Goal: Information Seeking & Learning: Learn about a topic

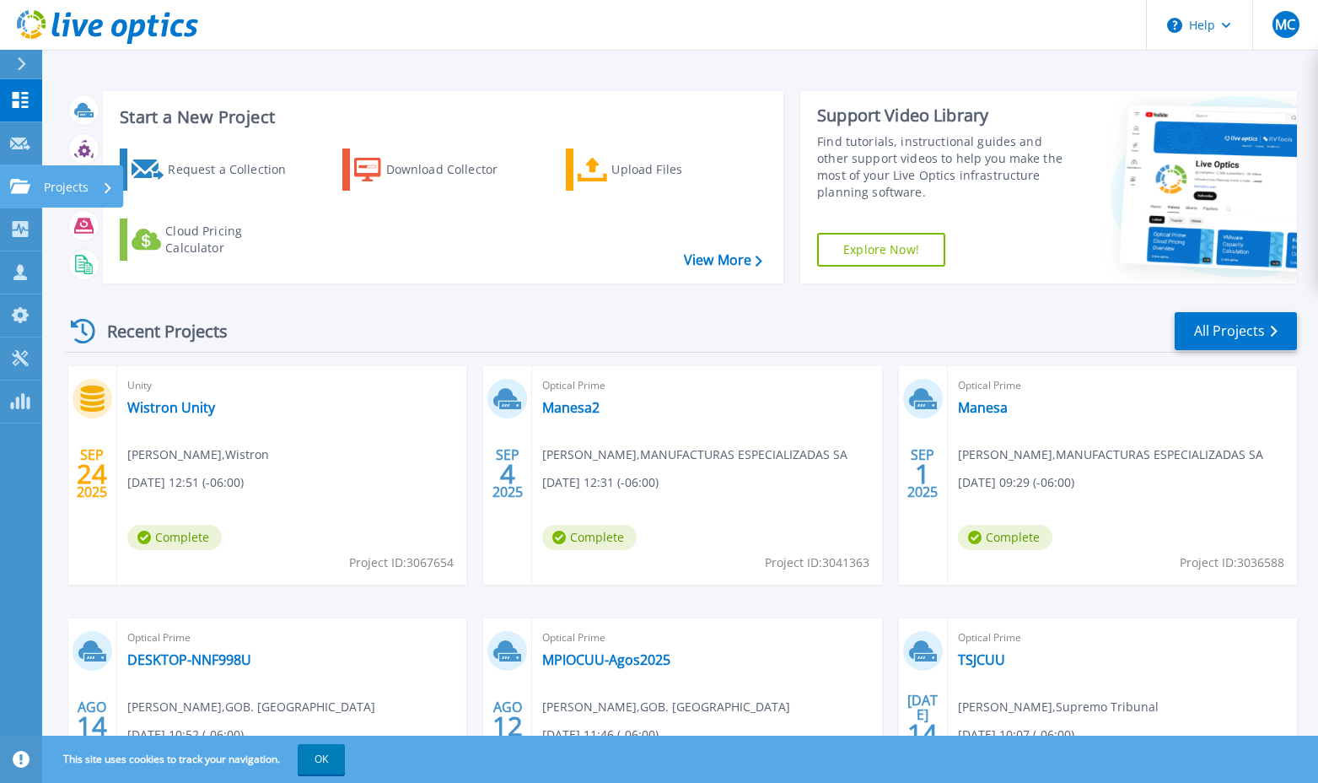
click at [33, 190] on link "Projects Projects" at bounding box center [21, 186] width 42 height 43
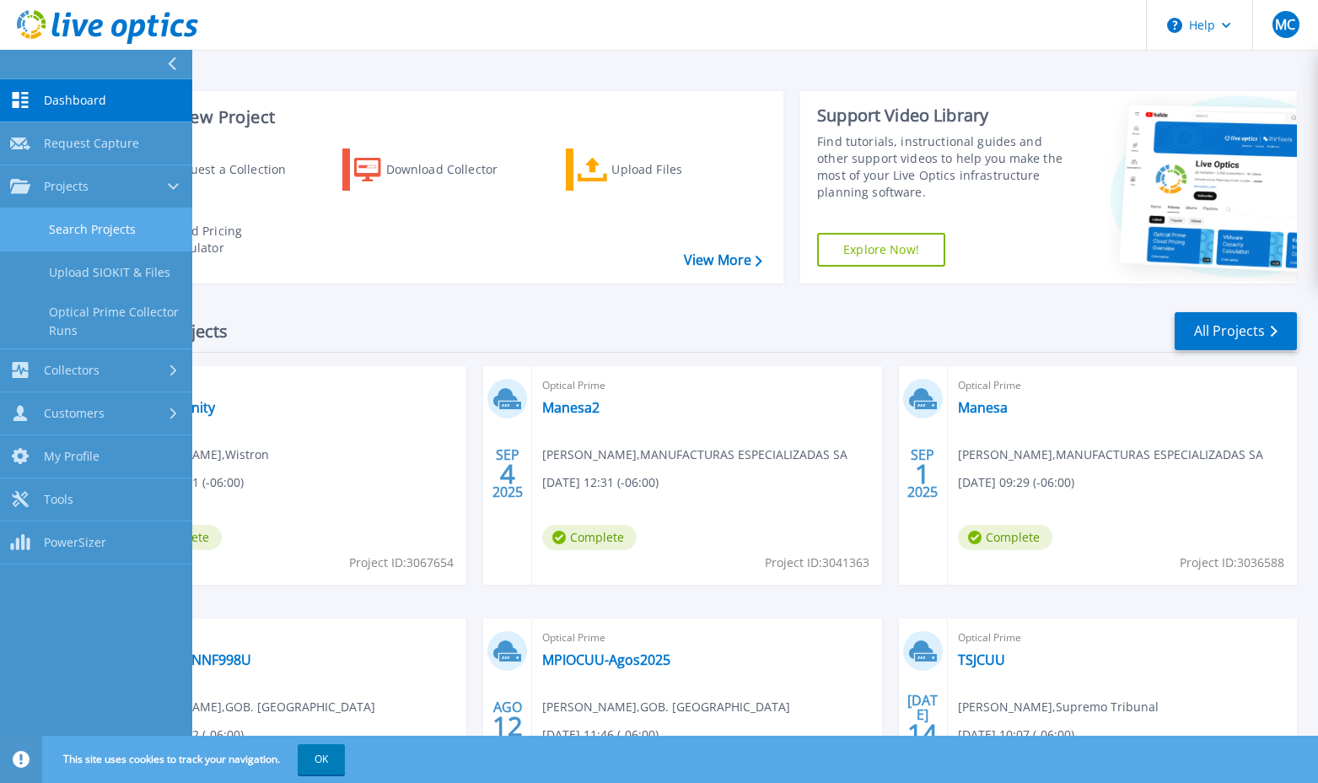
click at [45, 233] on link "Search Projects" at bounding box center [96, 229] width 192 height 43
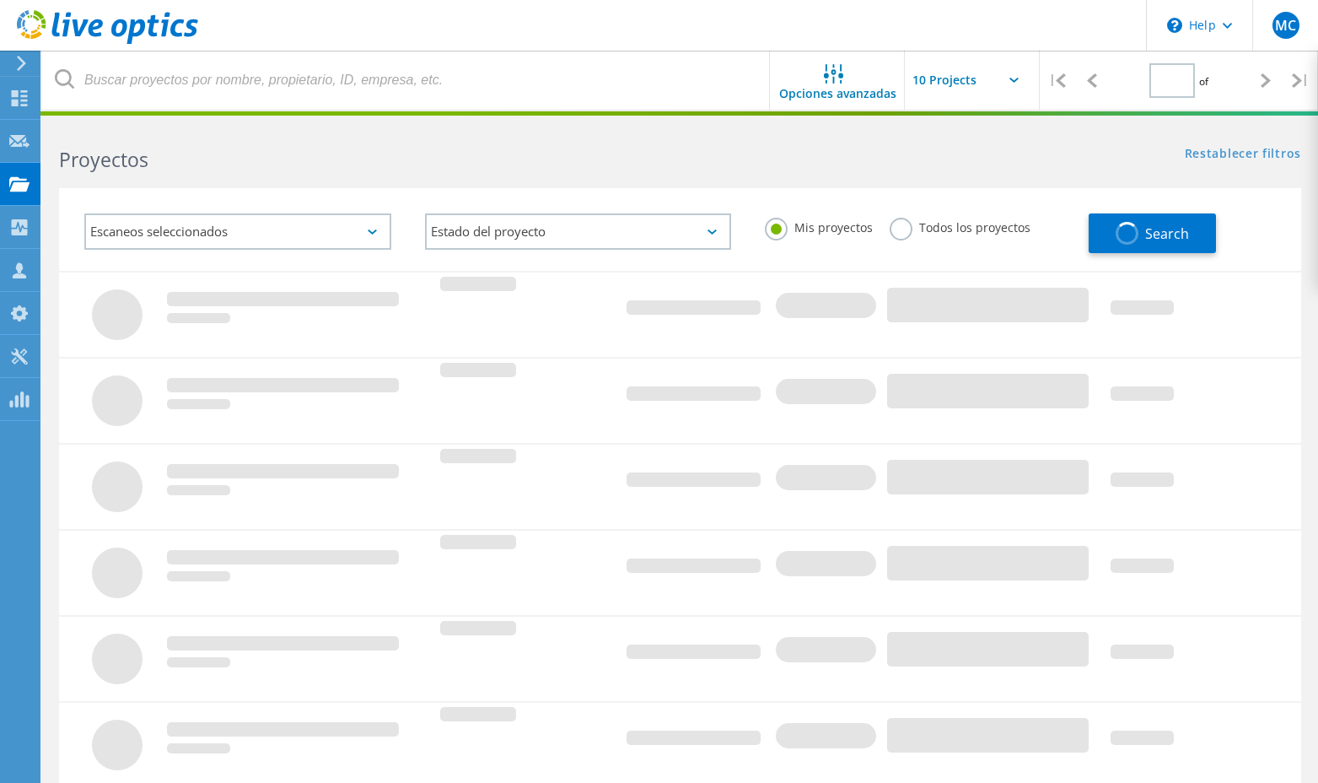
type input "1"
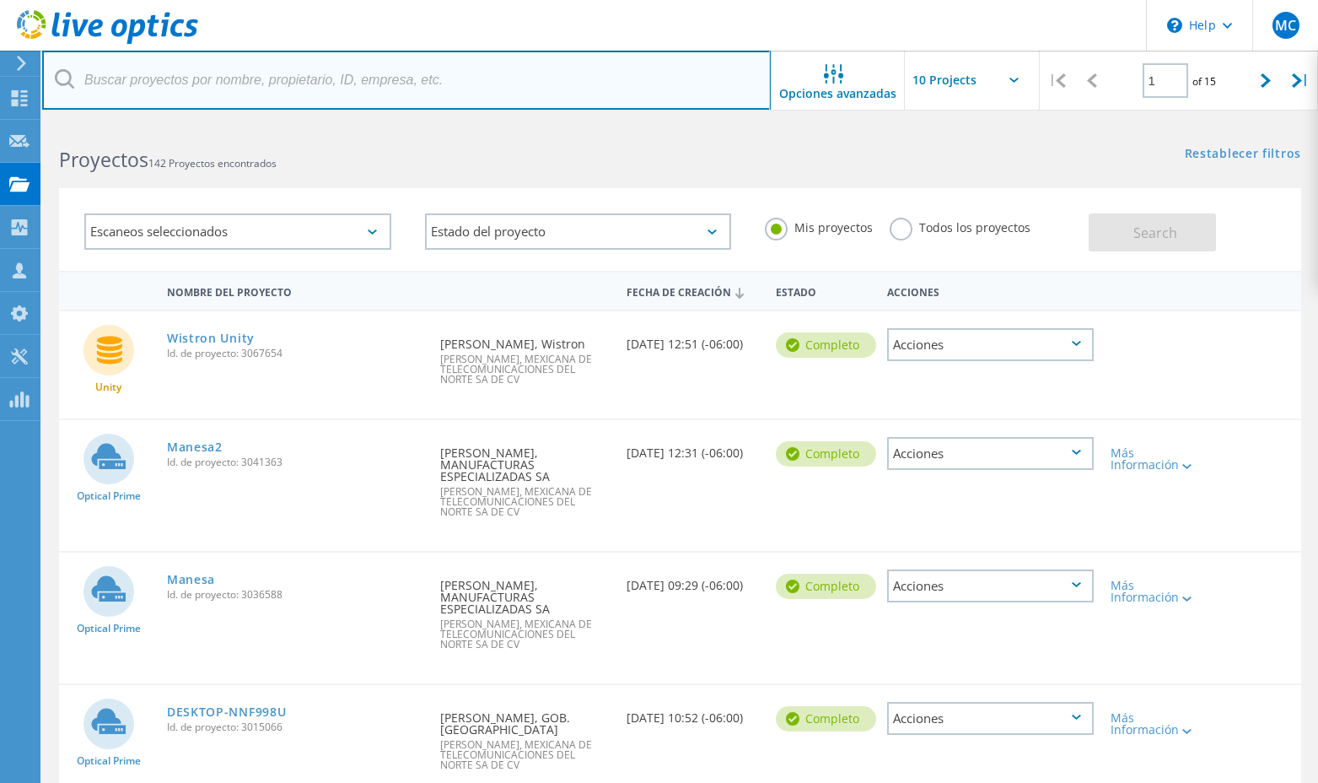
click at [233, 89] on input "text" at bounding box center [406, 80] width 729 height 59
type input "seech"
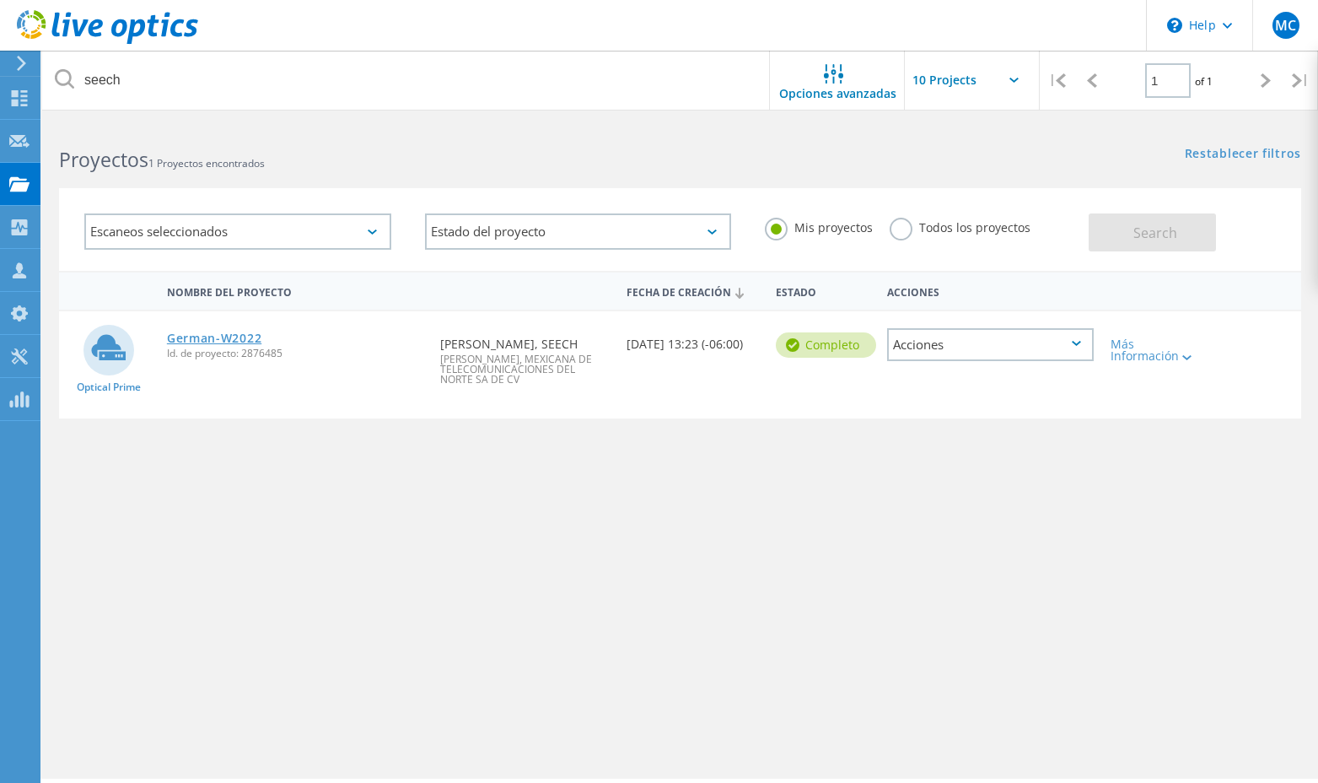
click at [220, 337] on link "German-W2022" at bounding box center [214, 338] width 94 height 12
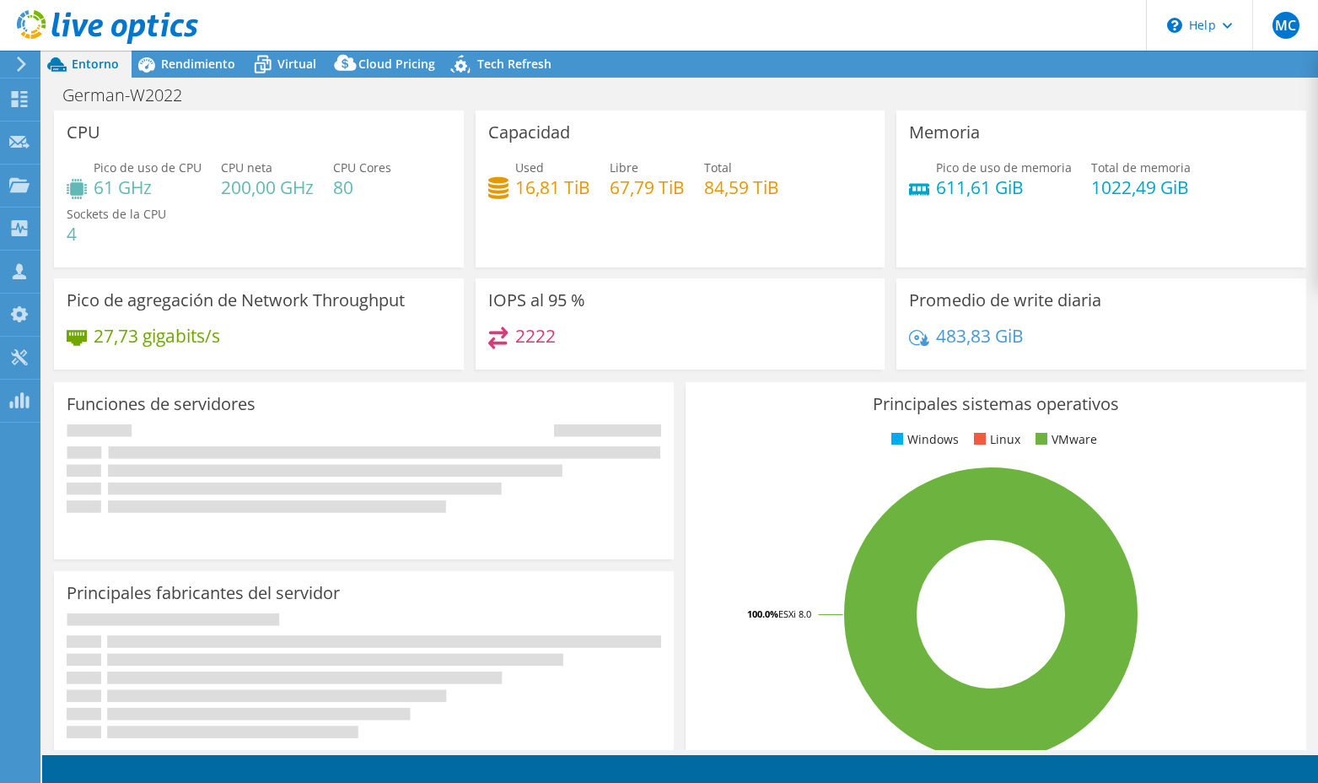
select select "USWest"
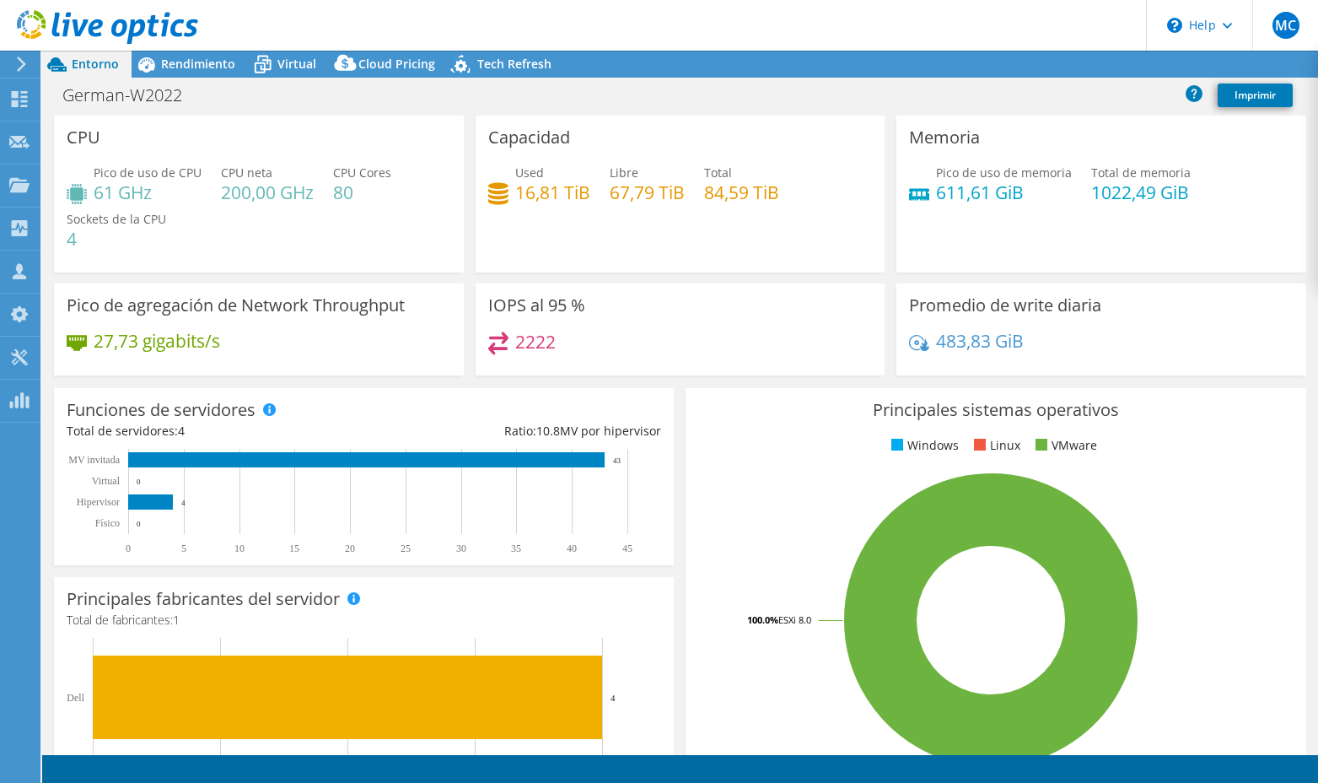
radio input "true"
radio input "false"
select select "MXN"
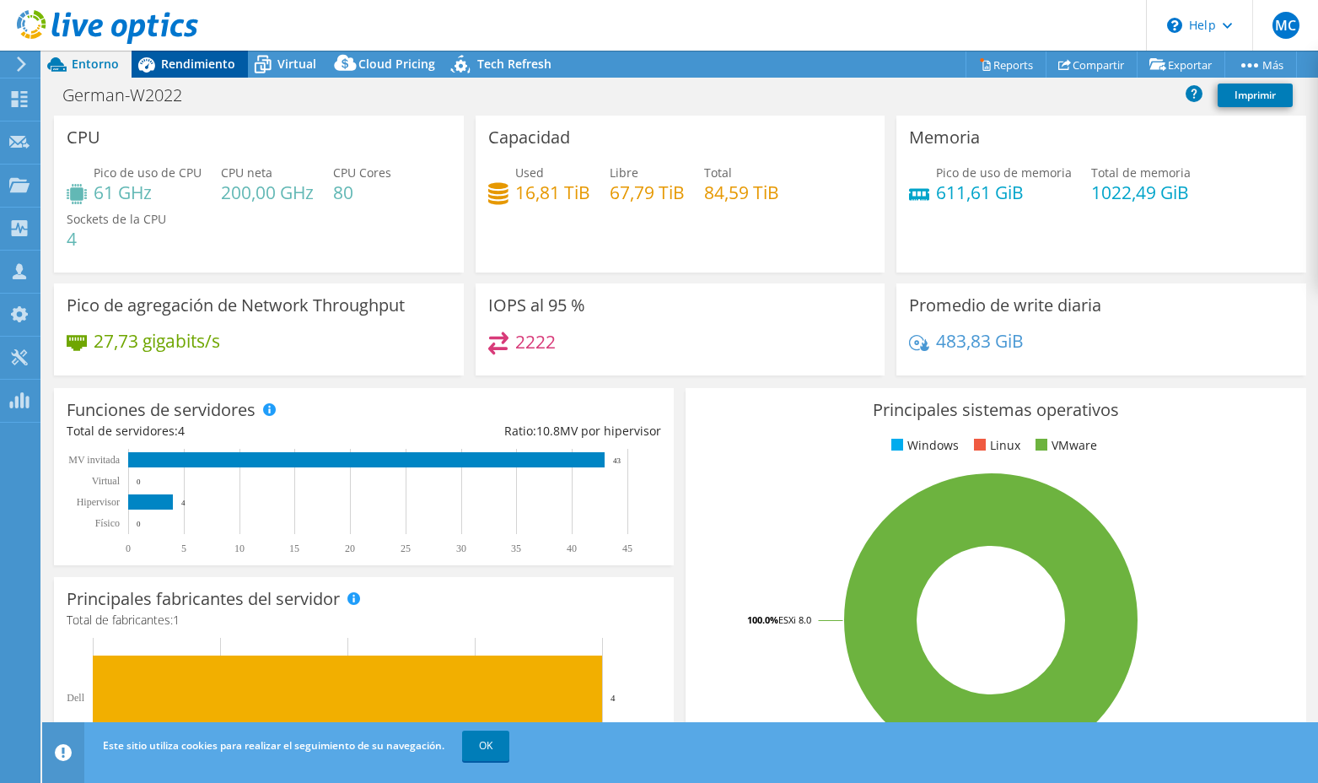
click at [200, 67] on span "Rendimiento" at bounding box center [198, 64] width 74 height 16
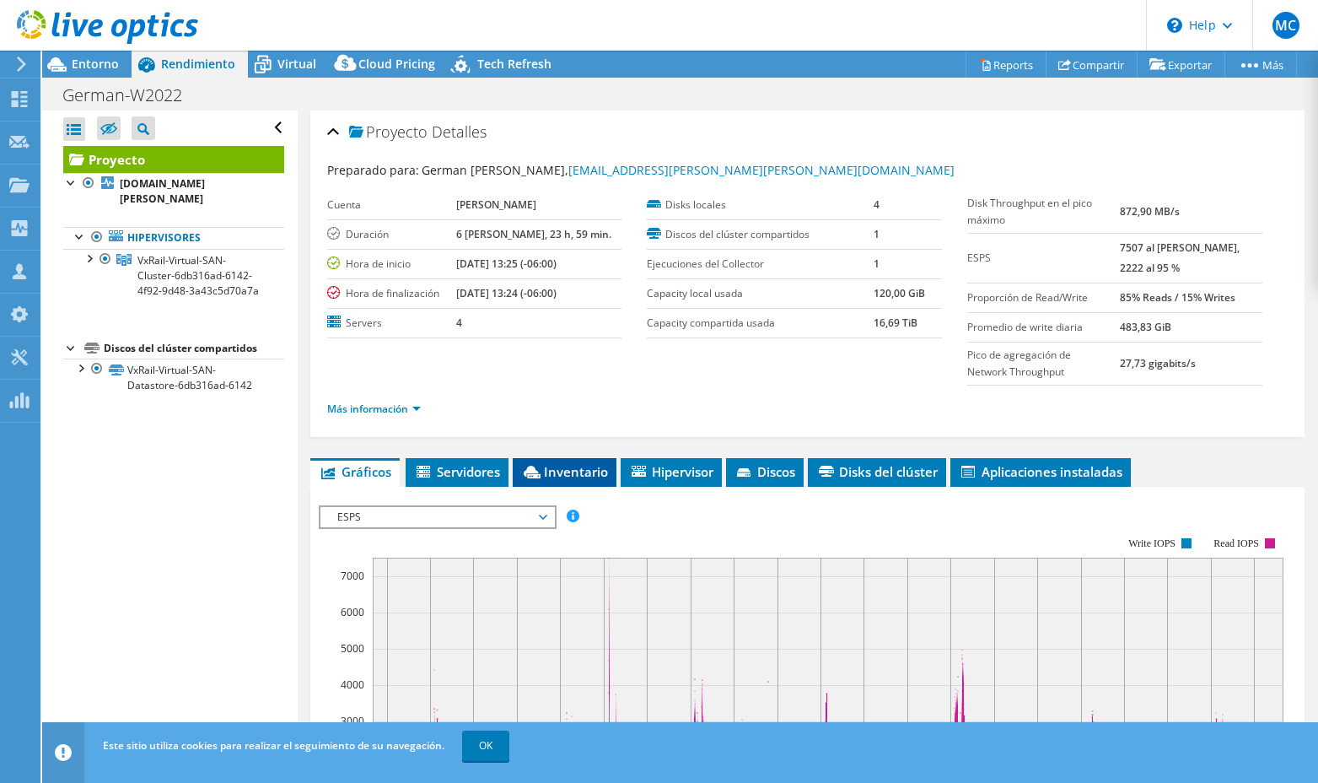
click at [539, 471] on icon at bounding box center [532, 472] width 17 height 13
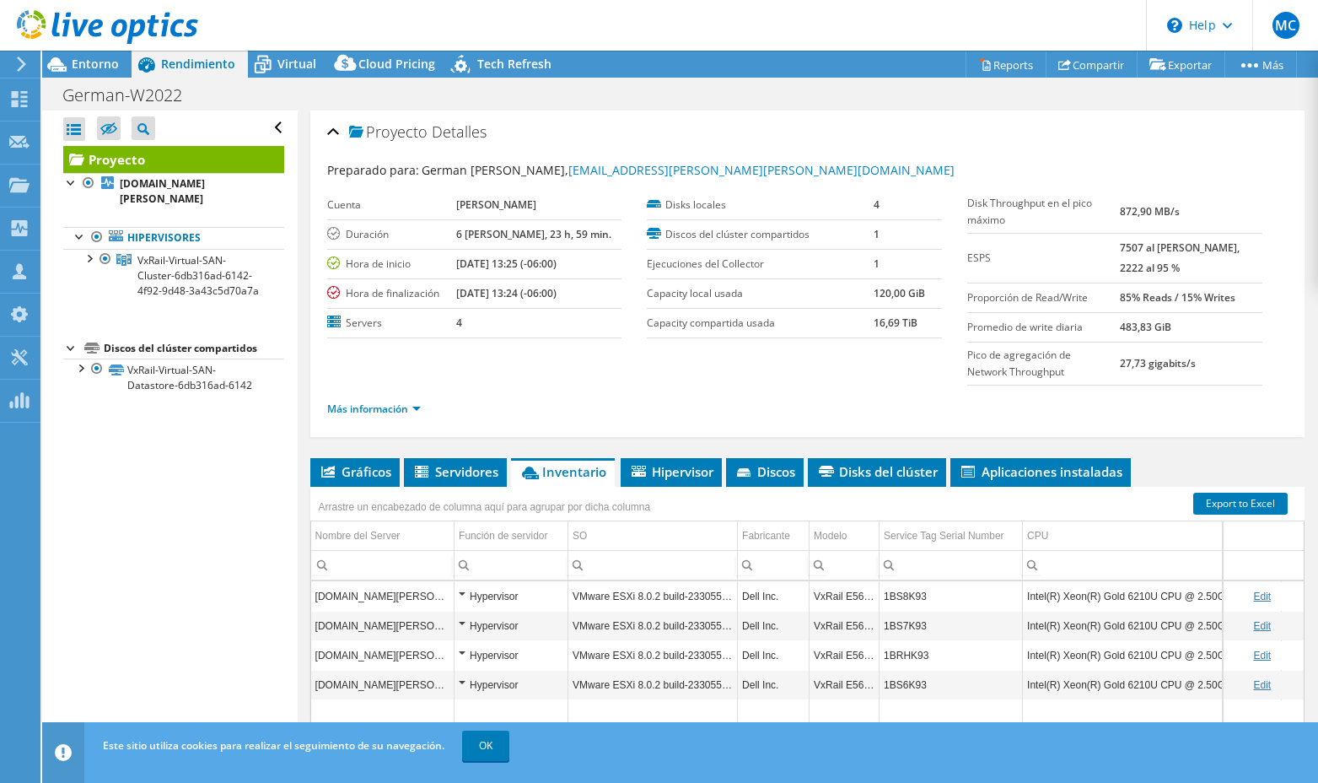
scroll to position [0, 40]
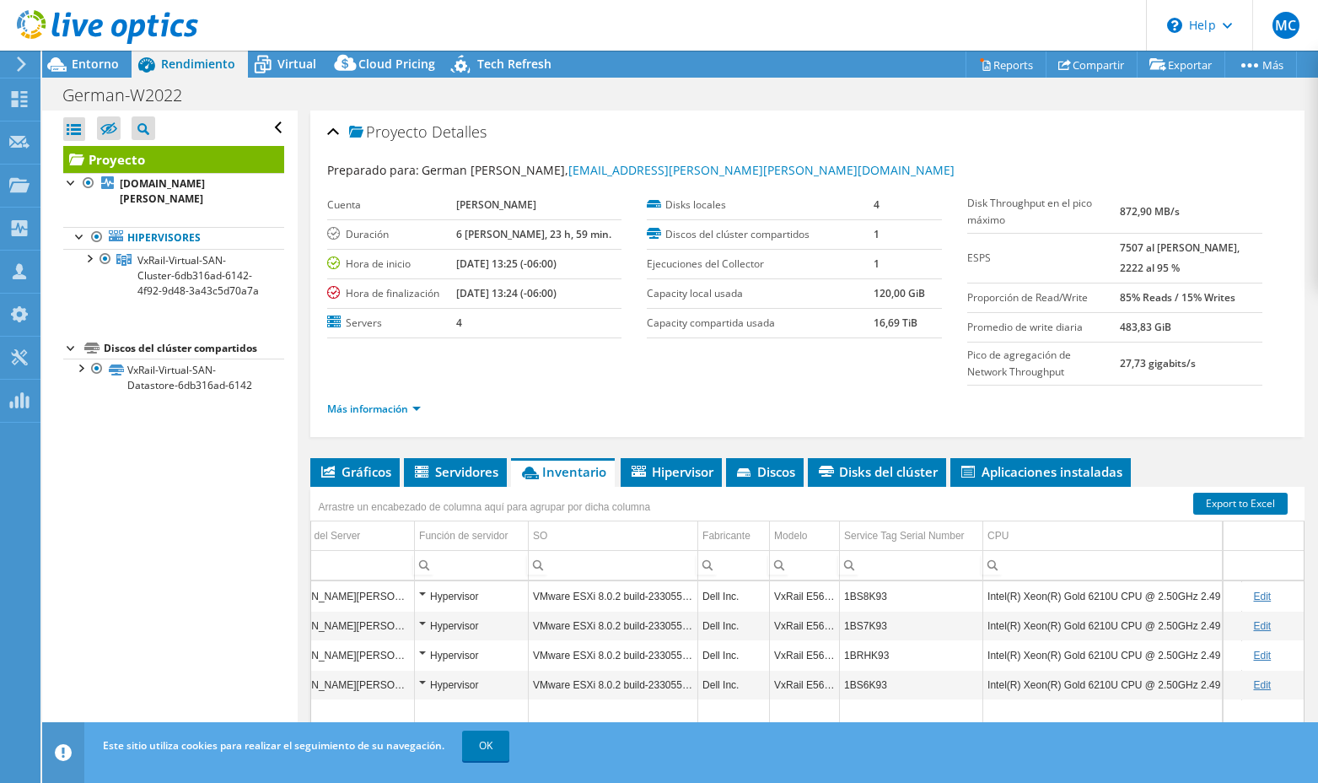
click at [874, 592] on td "1BS8K93" at bounding box center [911, 596] width 143 height 30
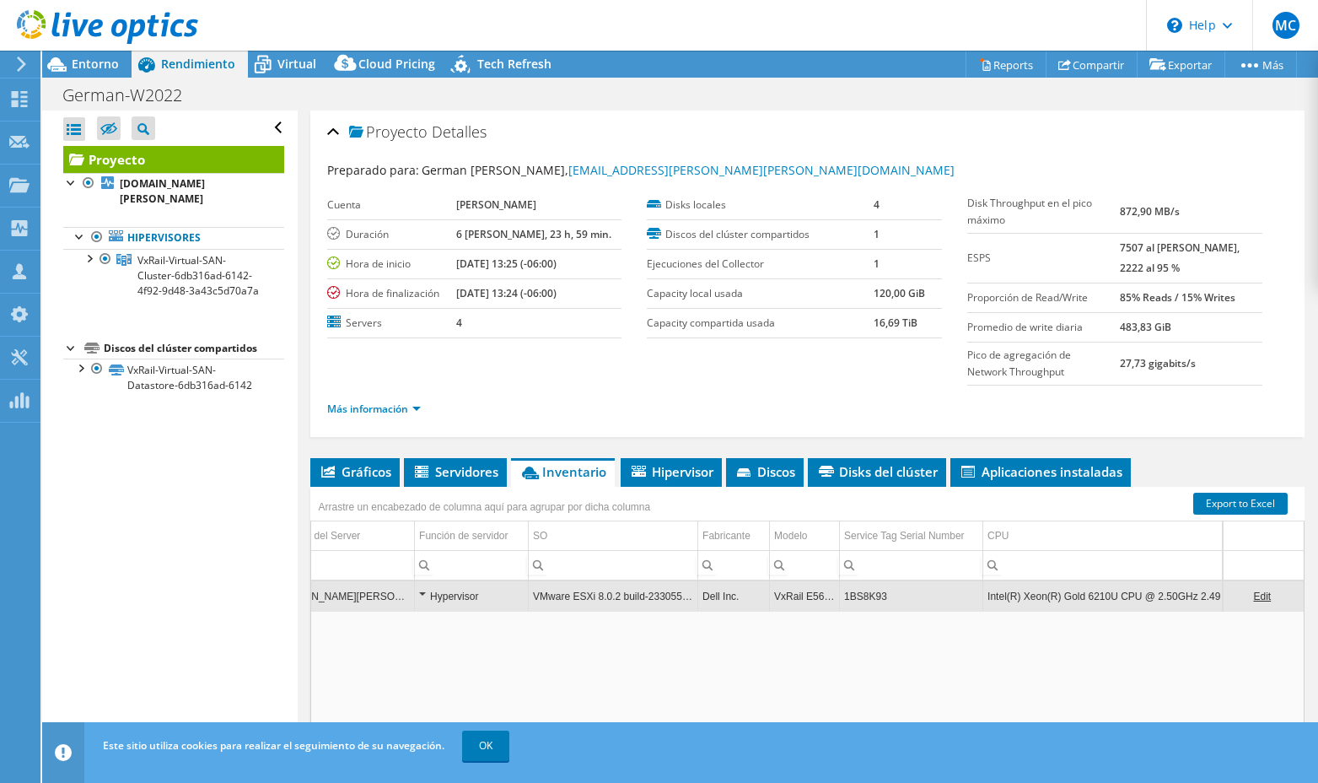
click at [874, 592] on td "1BS8K93" at bounding box center [911, 596] width 143 height 30
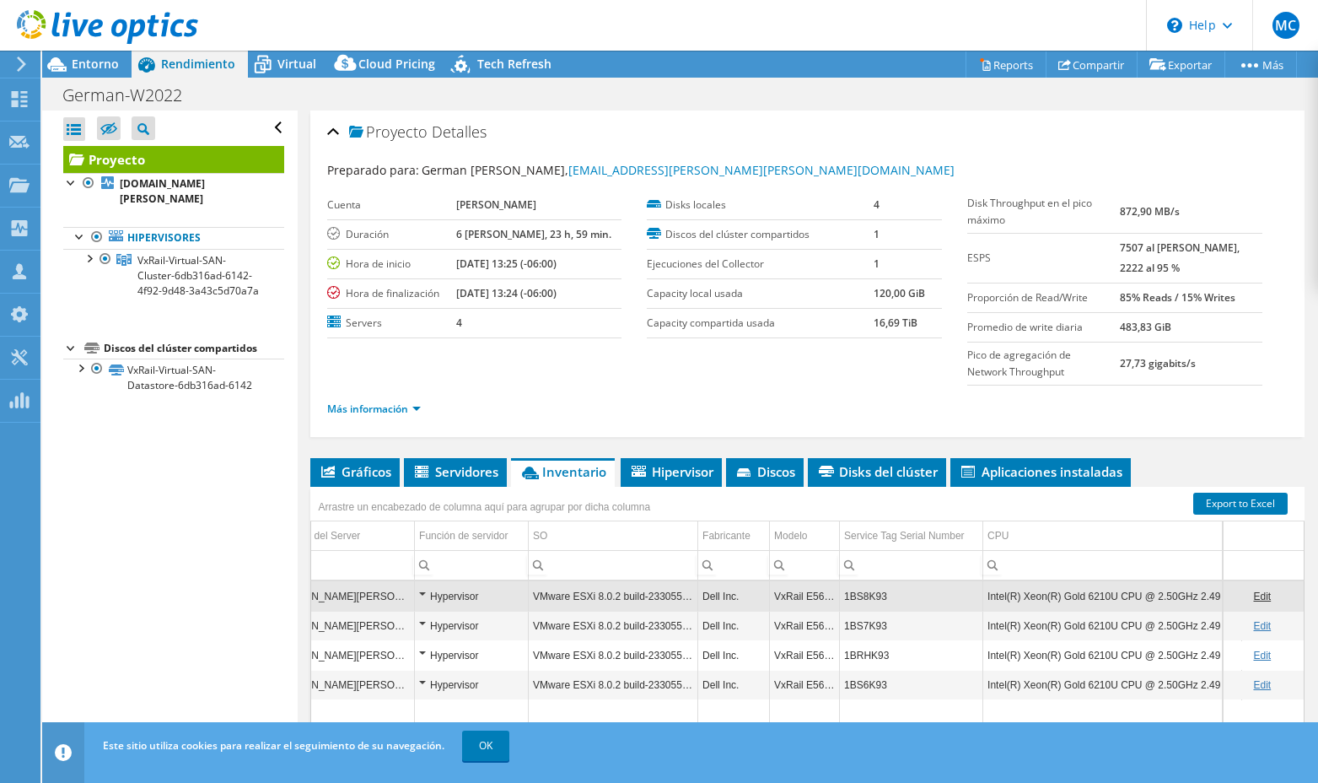
click at [874, 595] on td "1BS8K93" at bounding box center [911, 596] width 143 height 30
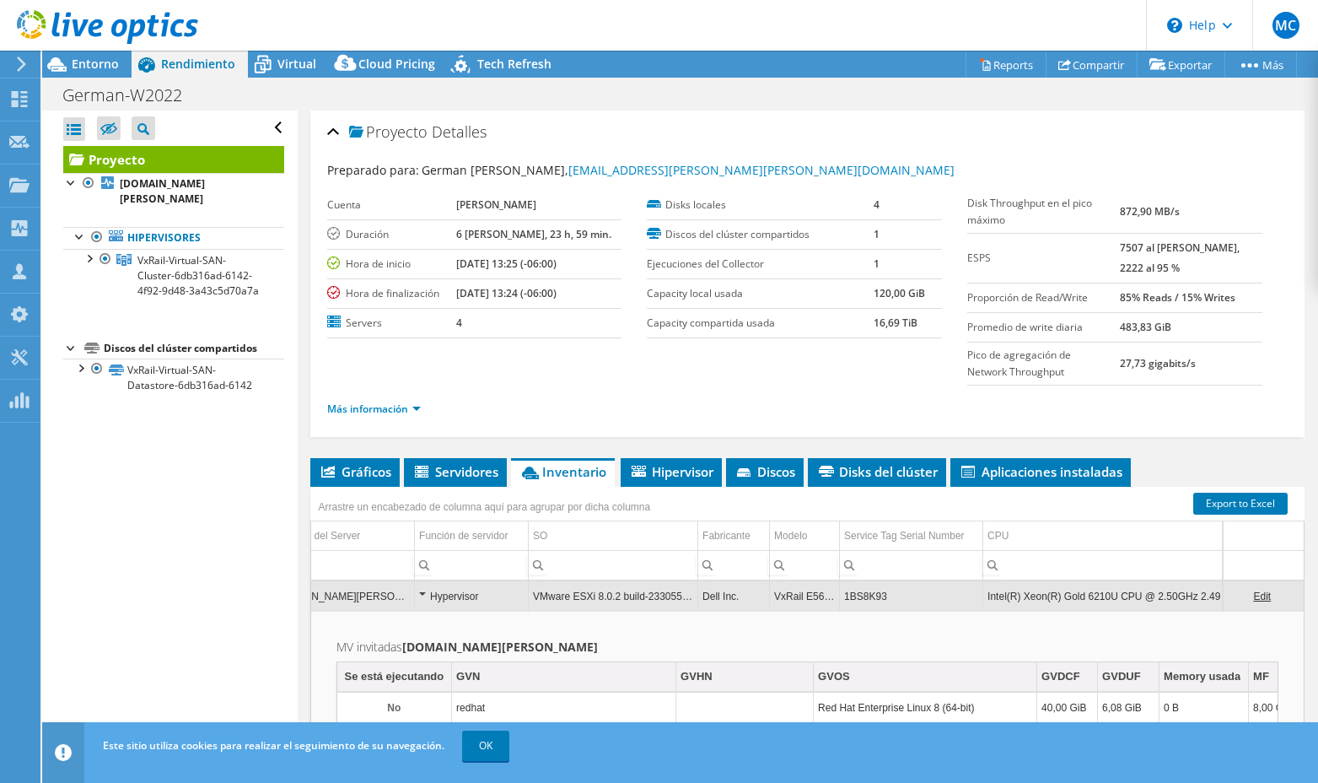
click at [874, 595] on td "1BS8K93" at bounding box center [911, 596] width 143 height 30
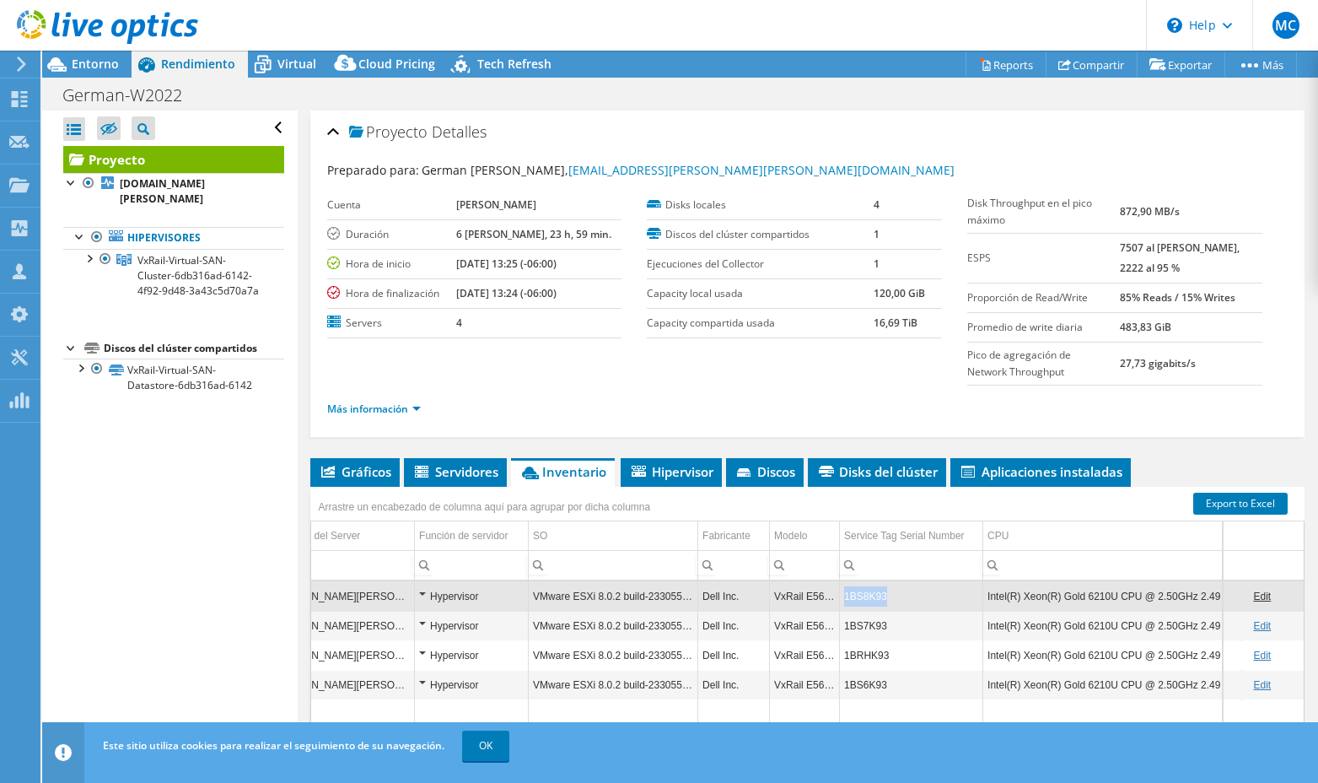
click at [874, 595] on td "1BS8K93" at bounding box center [911, 596] width 143 height 30
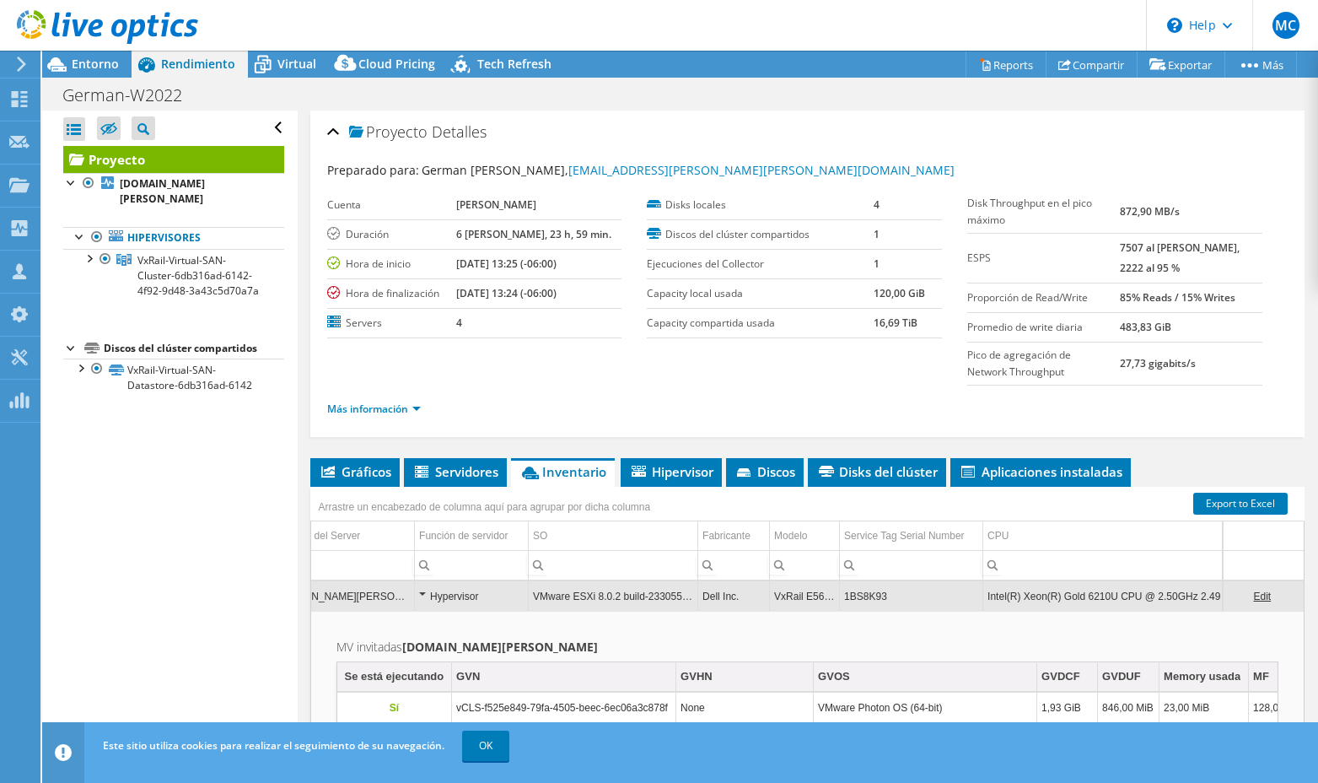
click at [874, 595] on td "1BS8K93" at bounding box center [911, 596] width 143 height 30
click at [875, 583] on td "1BS8K93" at bounding box center [911, 596] width 143 height 30
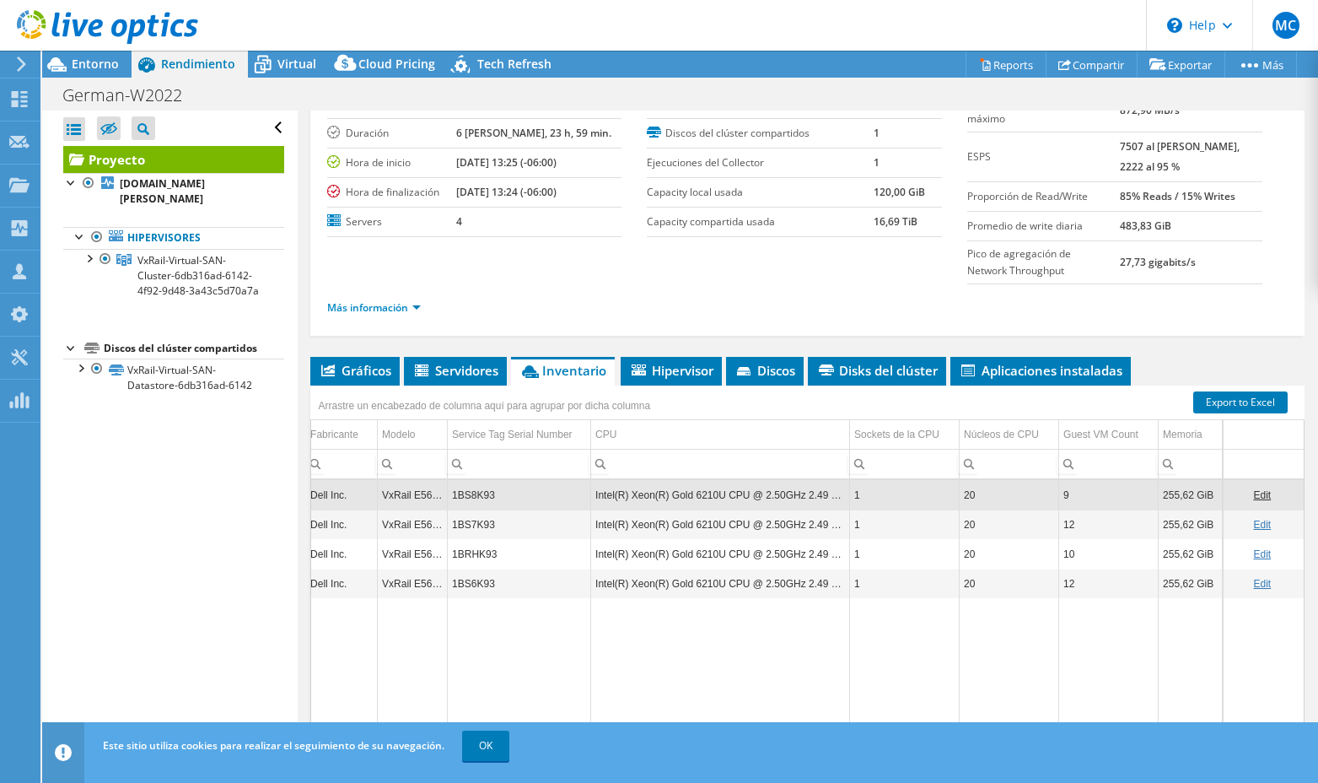
scroll to position [102, 0]
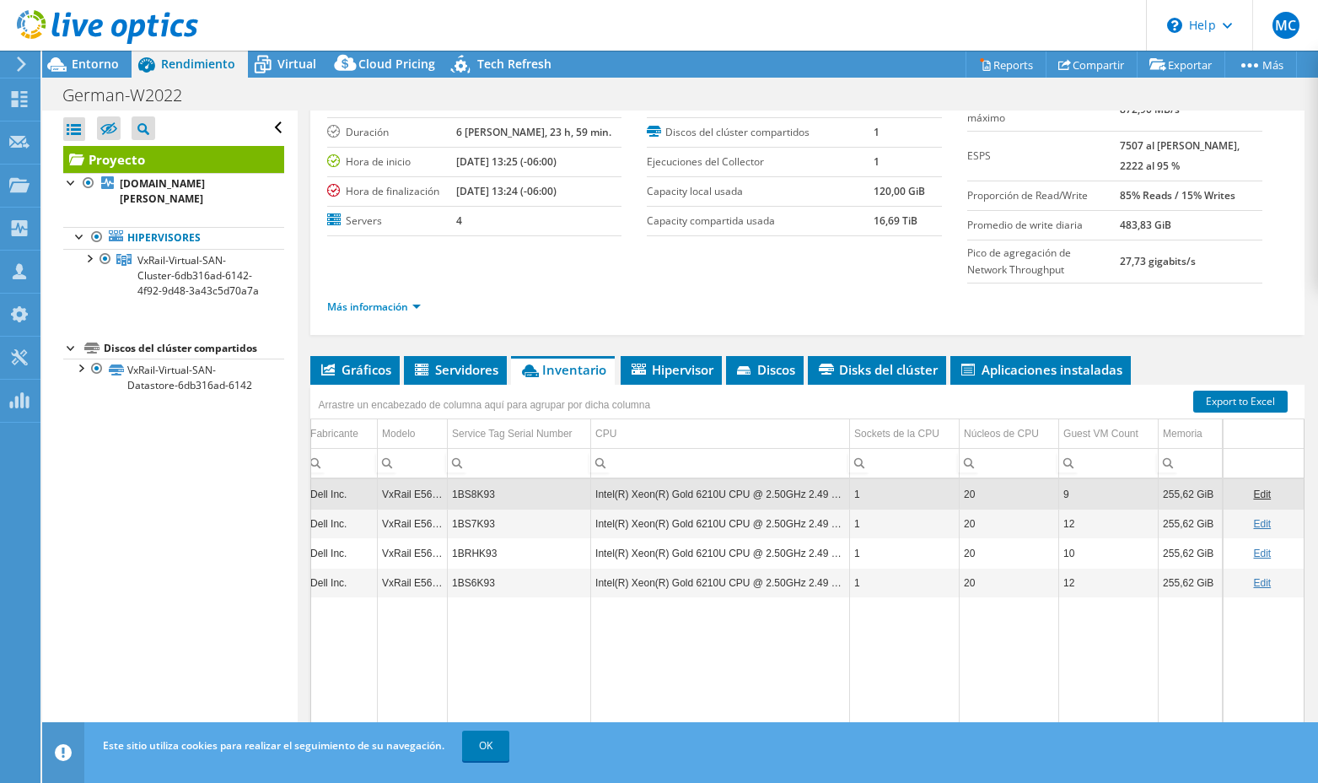
click at [772, 385] on div "Arrastre un encabezado de columna aquí para agrupar por dicha columna" at bounding box center [807, 396] width 994 height 22
click at [765, 374] on span "Discos" at bounding box center [765, 369] width 61 height 17
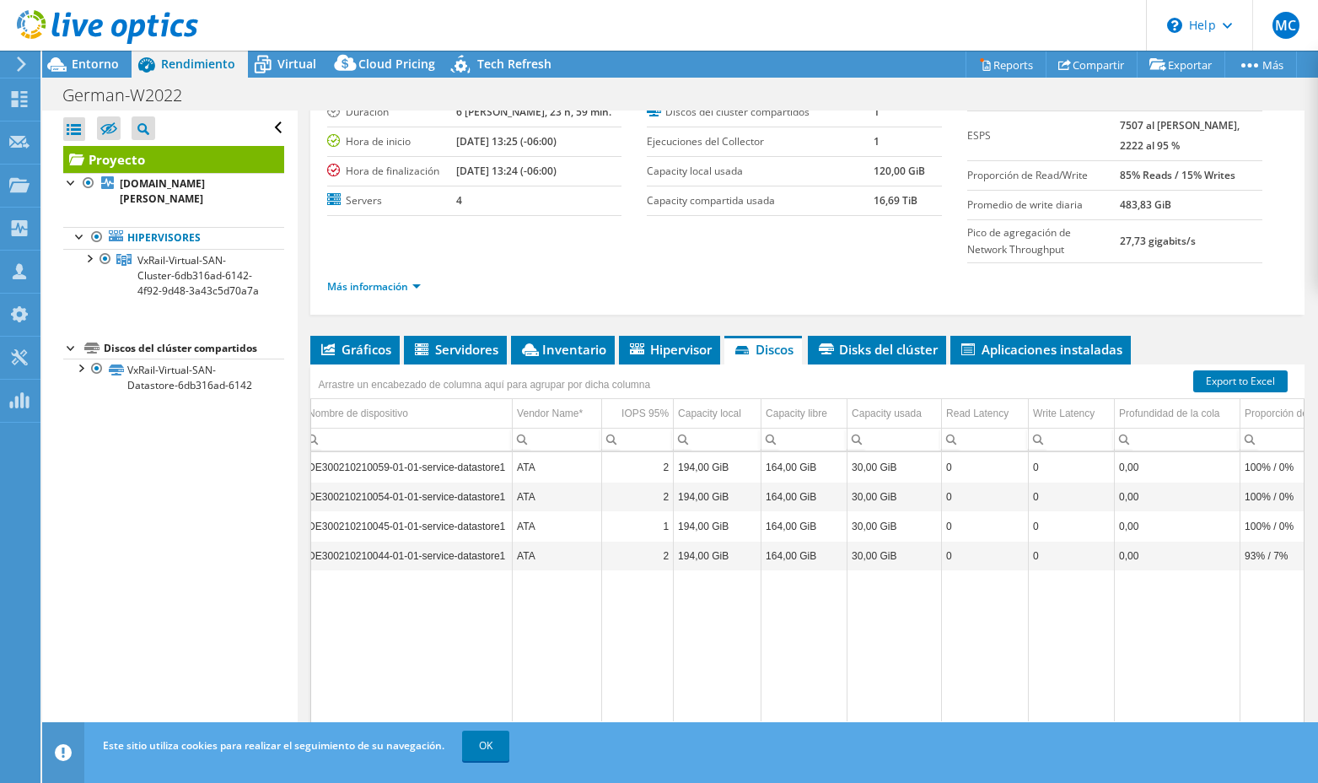
scroll to position [0, 0]
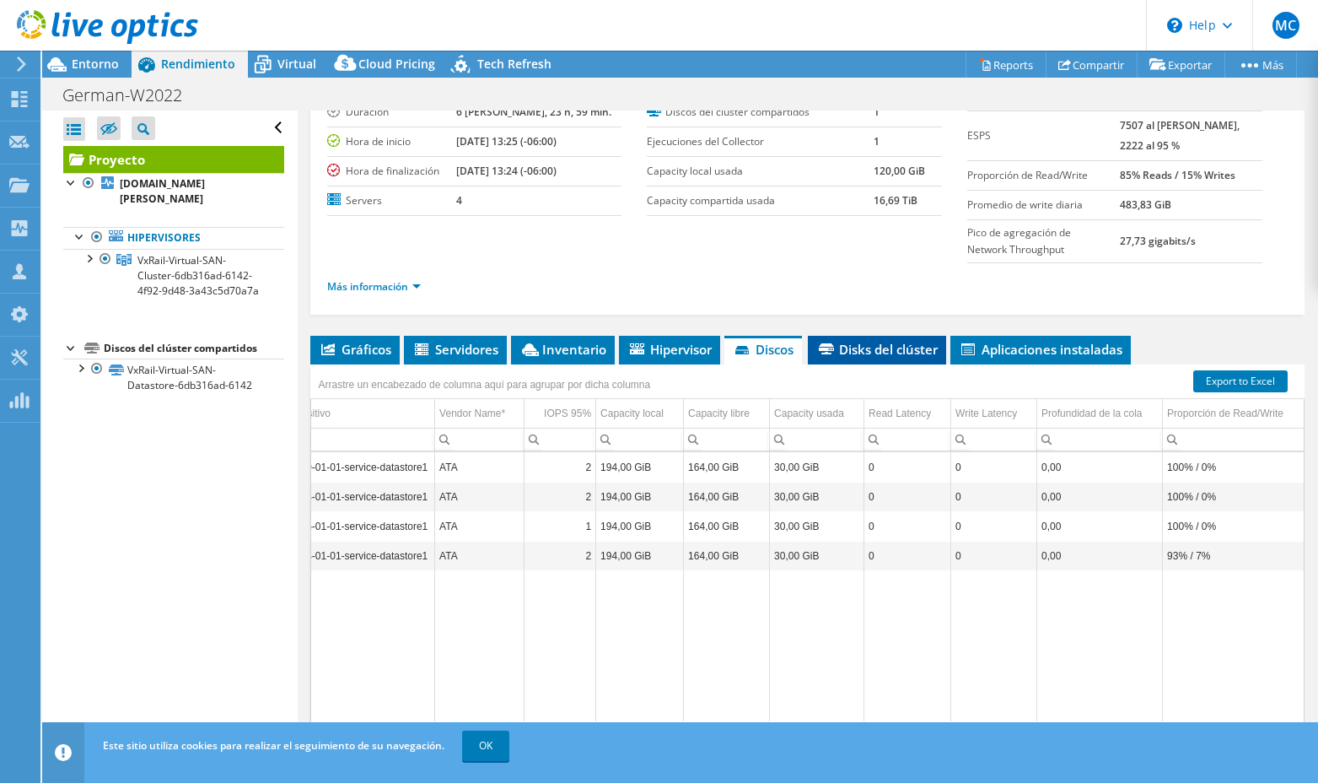
click at [871, 342] on span "Disks del clúster" at bounding box center [876, 349] width 121 height 17
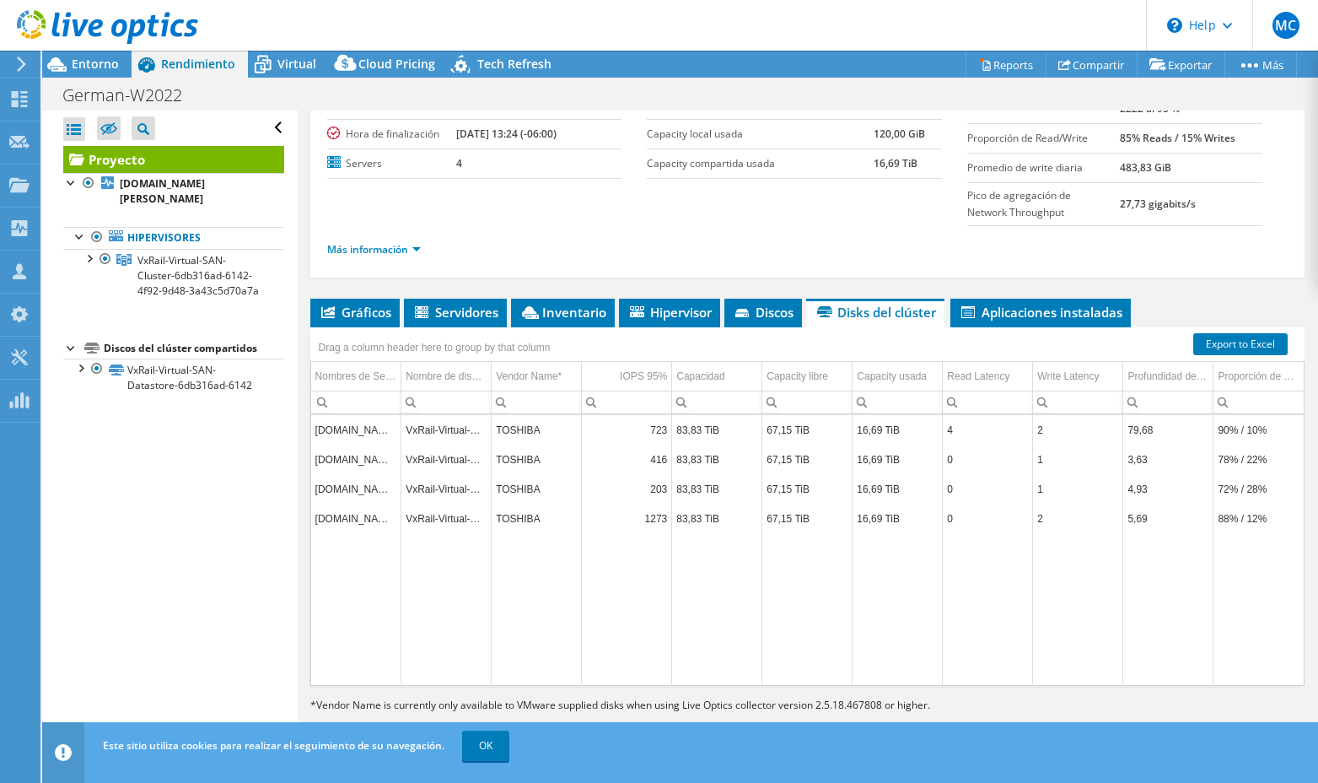
click at [385, 432] on td "esxiseech2000.seech.gob.mx" at bounding box center [356, 430] width 90 height 30
click at [578, 437] on td "TOSHIBA" at bounding box center [537, 430] width 90 height 30
click at [482, 315] on span "Servidores" at bounding box center [455, 312] width 86 height 17
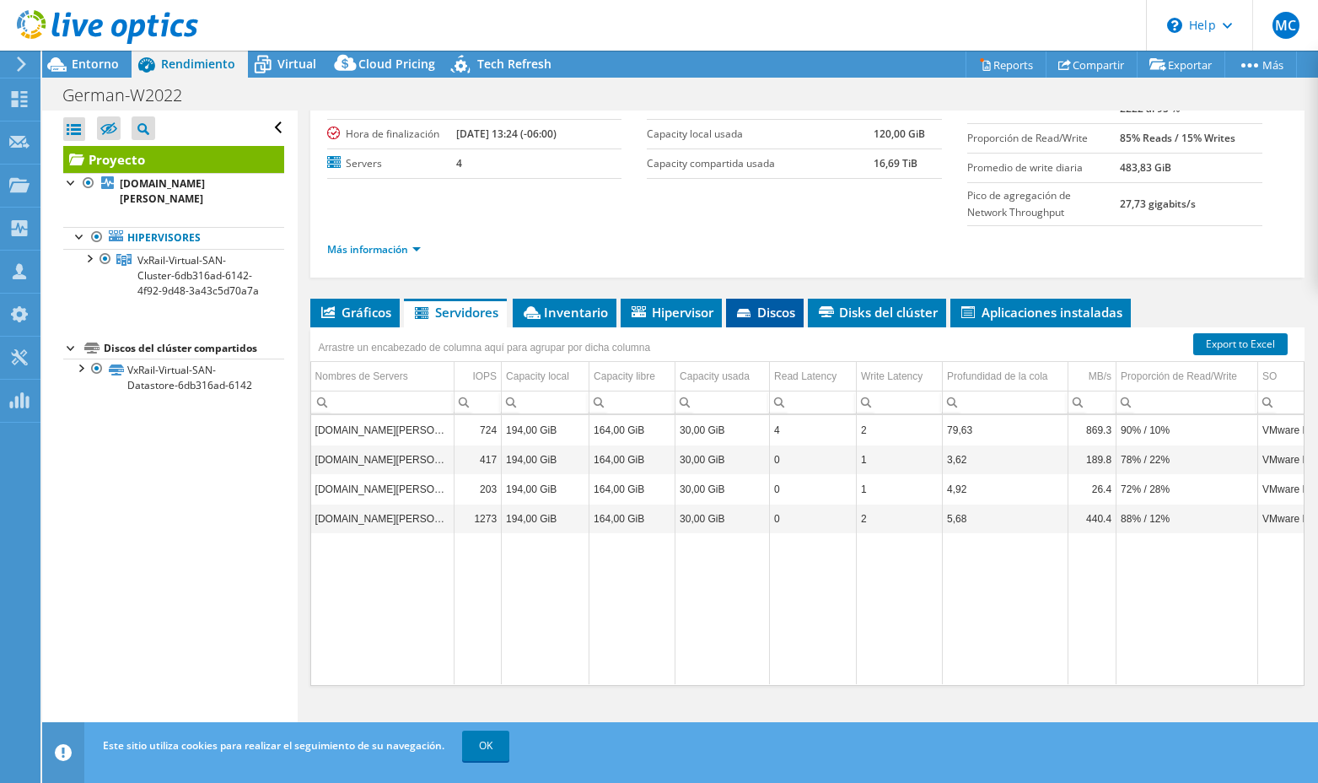
click at [781, 317] on span "Discos" at bounding box center [765, 312] width 61 height 17
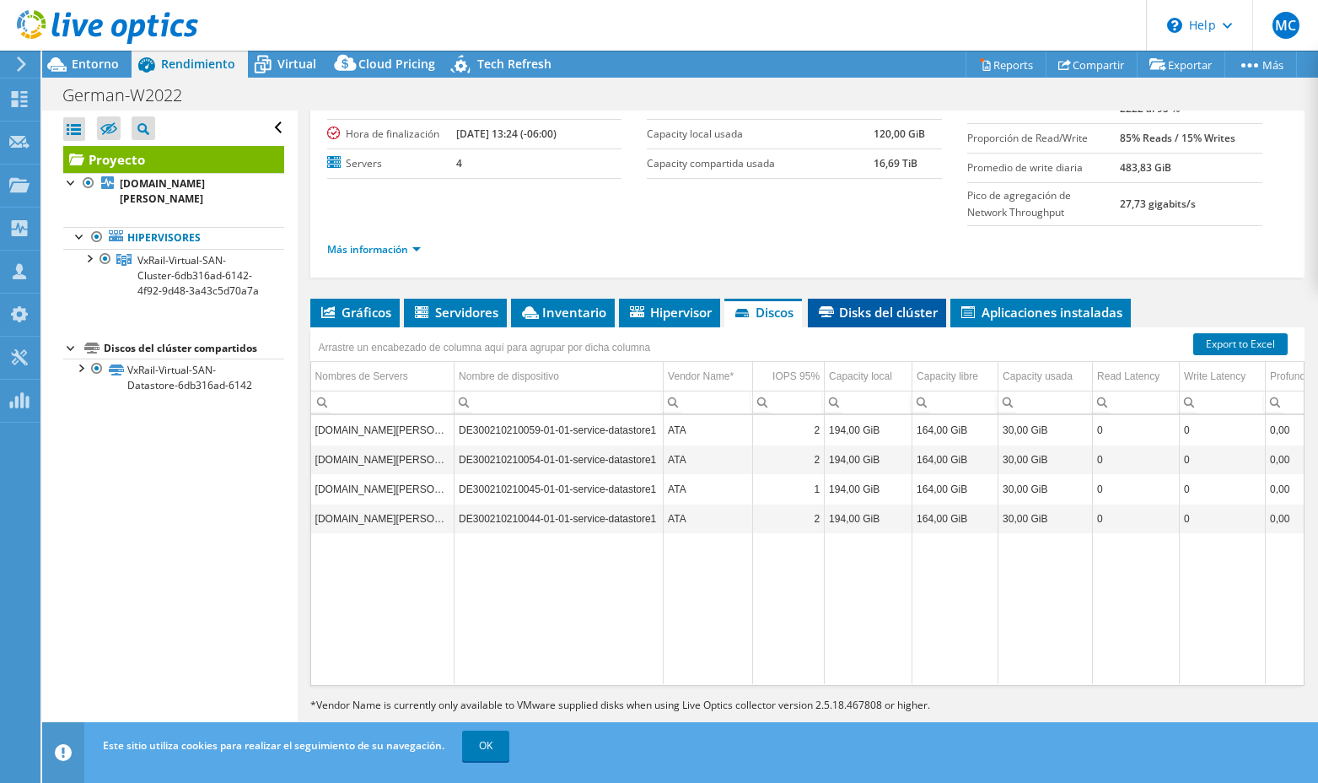
click at [836, 317] on span "Disks del clúster" at bounding box center [876, 312] width 121 height 17
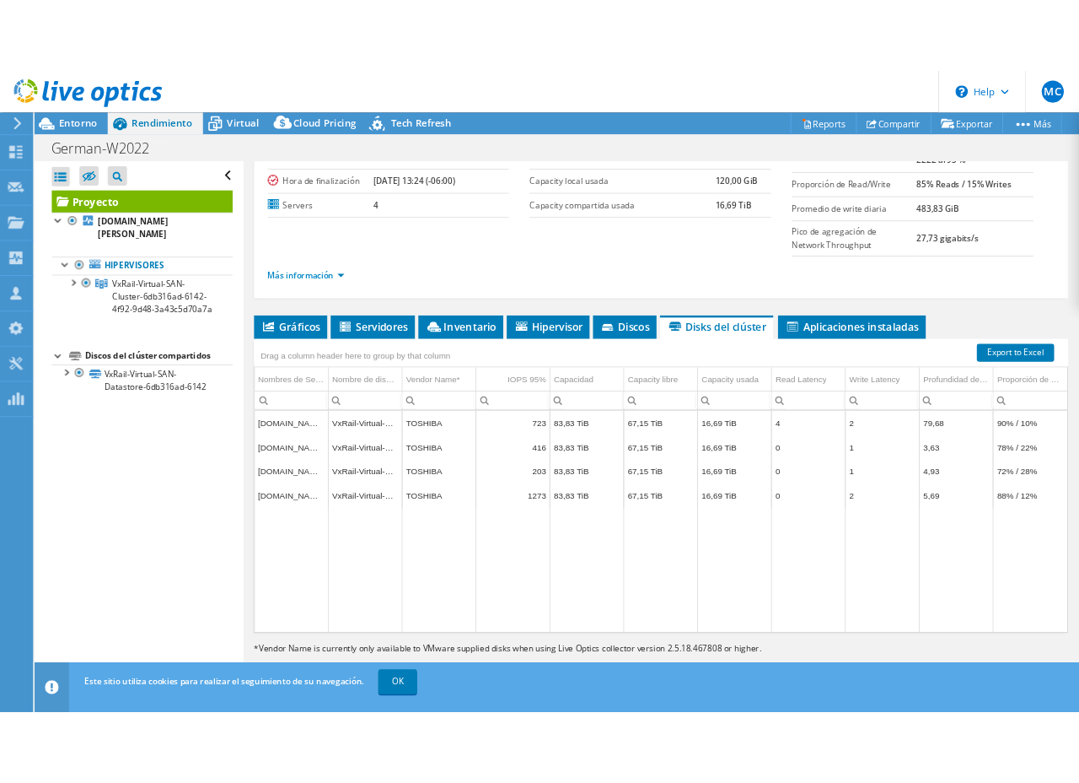
scroll to position [159, 0]
